Goal: Task Accomplishment & Management: Manage account settings

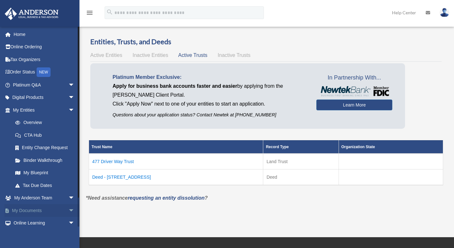
click at [68, 210] on span "arrow_drop_down" at bounding box center [74, 210] width 13 height 13
click at [28, 221] on link "Box" at bounding box center [46, 223] width 75 height 13
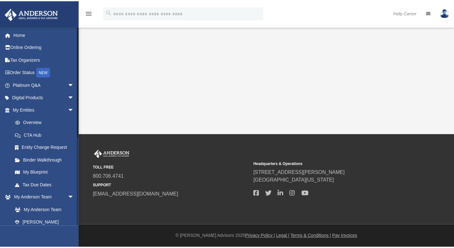
scroll to position [154, 0]
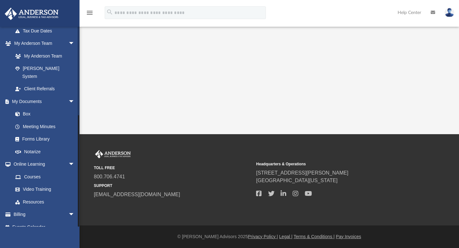
drag, startPoint x: 78, startPoint y: 188, endPoint x: 79, endPoint y: 203, distance: 14.9
click at [79, 205] on div at bounding box center [79, 126] width 2 height 200
click at [27, 108] on link "Box" at bounding box center [46, 114] width 75 height 13
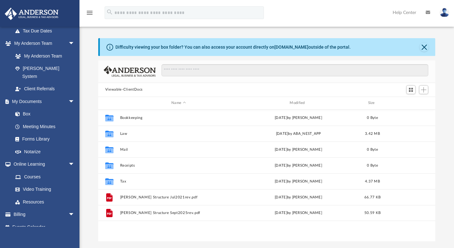
scroll to position [139, 332]
click at [424, 90] on span "Add" at bounding box center [423, 89] width 5 height 5
click at [411, 112] on li "New Folder" at bounding box center [414, 112] width 20 height 7
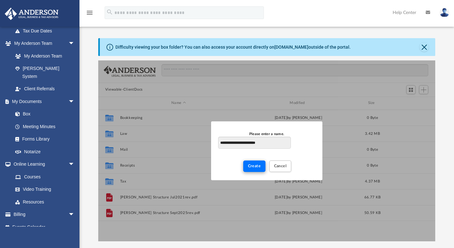
type input "**********"
click at [255, 169] on button "Create" at bounding box center [254, 165] width 23 height 11
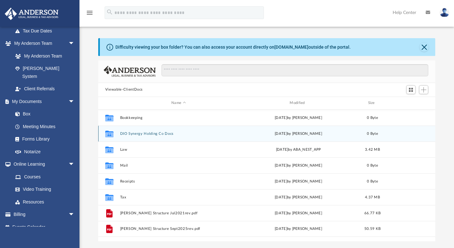
click at [146, 134] on button "DIO Synergy Holding Co Docs" at bounding box center [178, 134] width 117 height 4
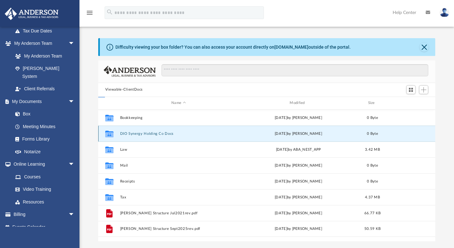
click at [146, 134] on button "DIO Synergy Holding Co Docs" at bounding box center [178, 134] width 117 height 4
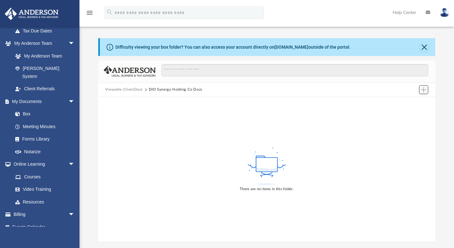
click at [425, 92] on span "Add" at bounding box center [423, 89] width 5 height 5
click at [415, 104] on li "Upload" at bounding box center [414, 102] width 20 height 7
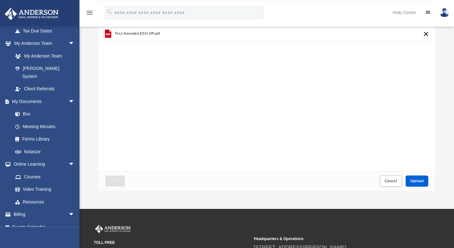
scroll to position [55, 0]
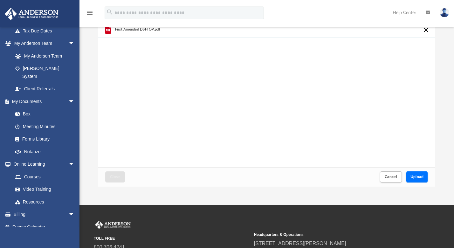
click at [419, 176] on span "Upload" at bounding box center [416, 177] width 13 height 4
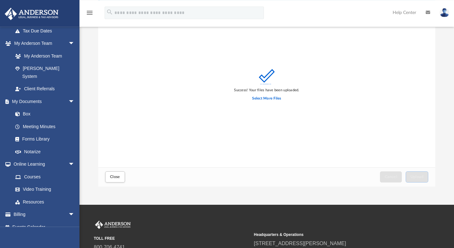
scroll to position [0, 0]
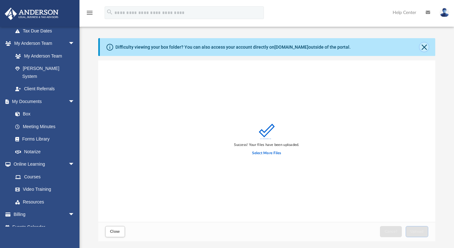
click at [425, 48] on button "Close" at bounding box center [423, 47] width 9 height 9
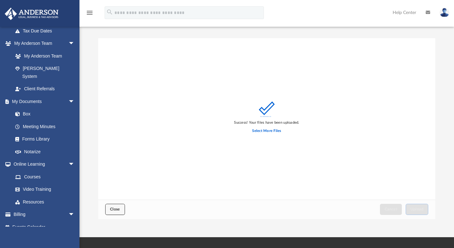
click at [116, 211] on span "Close" at bounding box center [115, 209] width 10 height 4
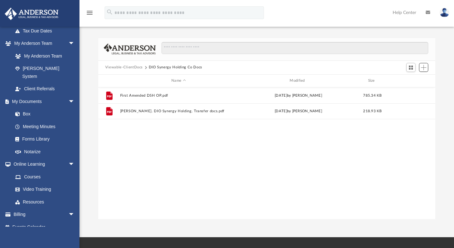
scroll to position [139, 332]
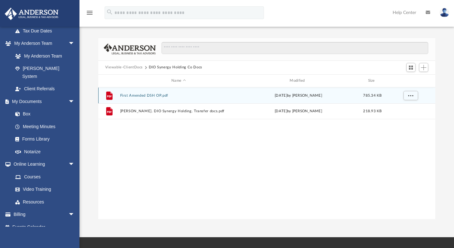
click at [137, 95] on button "First Amended DSH OP.pdf" at bounding box center [178, 95] width 117 height 4
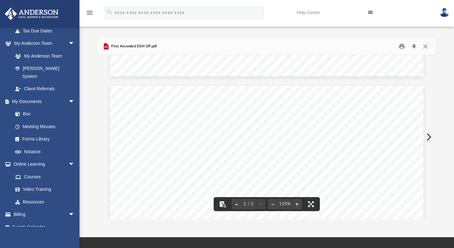
scroll to position [0, 0]
click at [425, 45] on button "Close" at bounding box center [424, 46] width 11 height 10
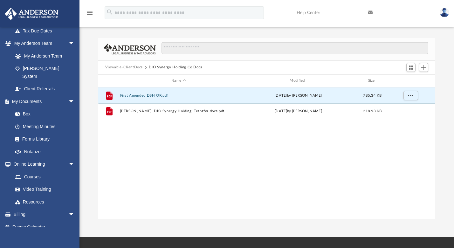
click at [239, 167] on div "File First Amended DSH OP.pdf [DATE] by [PERSON_NAME] 785.34 KB File [PERSON_NA…" at bounding box center [266, 153] width 337 height 132
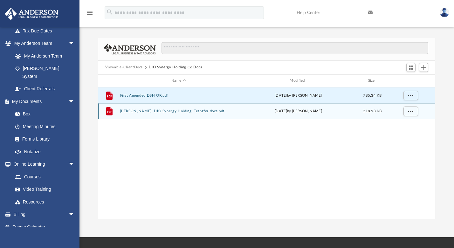
click at [152, 112] on button "[PERSON_NAME]. DIO Synergy Holding. Transfer docs.pdf" at bounding box center [178, 111] width 117 height 4
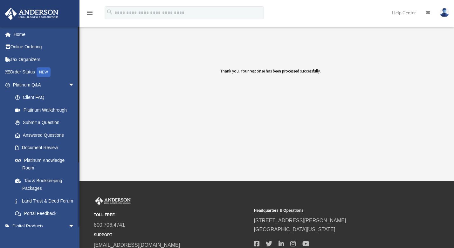
drag, startPoint x: 78, startPoint y: 64, endPoint x: 83, endPoint y: 85, distance: 21.3
click at [74, 92] on div "ireneitems@gmail.com Sign Out irene.offord@gmail.com Home Online Ordering Tax O…" at bounding box center [39, 126] width 79 height 200
click at [38, 200] on link "Land Trust & Deed Forum" at bounding box center [46, 200] width 75 height 13
